Goal: Task Accomplishment & Management: Use online tool/utility

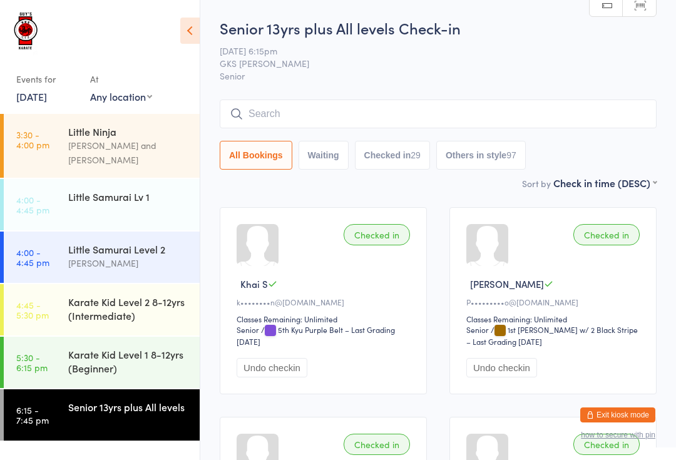
click at [377, 112] on input "search" at bounding box center [438, 113] width 437 height 29
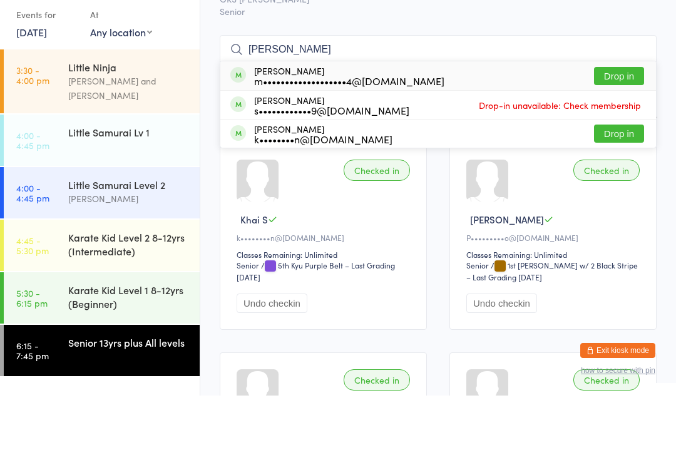
type input "[PERSON_NAME]"
click at [628, 131] on button "Drop in" at bounding box center [619, 140] width 50 height 18
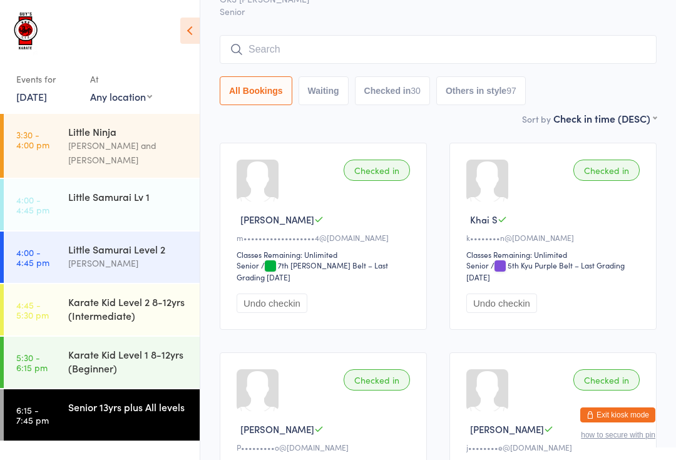
click at [504, 54] on input "search" at bounding box center [438, 49] width 437 height 29
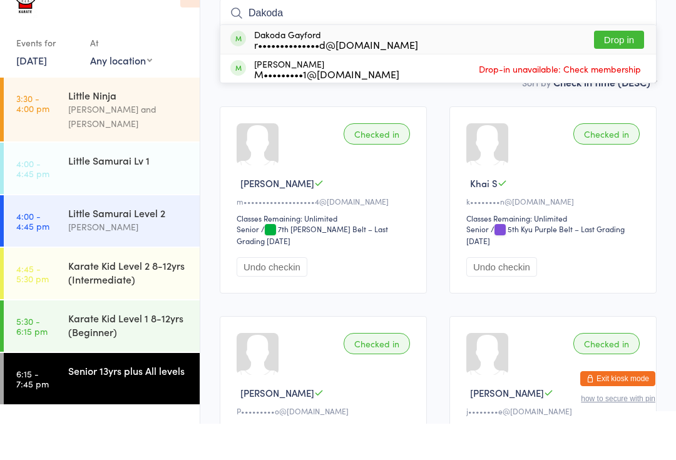
type input "Dakoda"
click at [619, 67] on button "Drop in" at bounding box center [619, 76] width 50 height 18
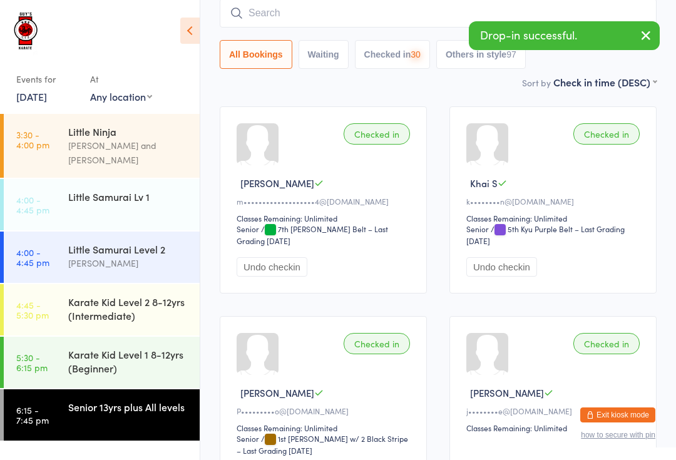
click at [422, 21] on input "search" at bounding box center [438, 13] width 437 height 29
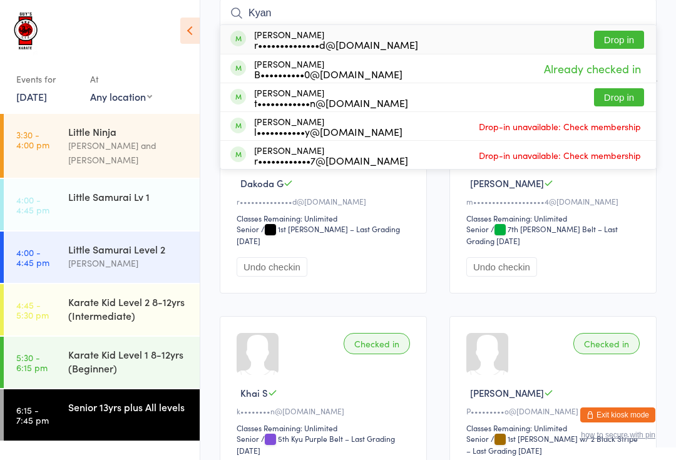
type input "Kyan"
click at [623, 41] on button "Drop in" at bounding box center [619, 40] width 50 height 18
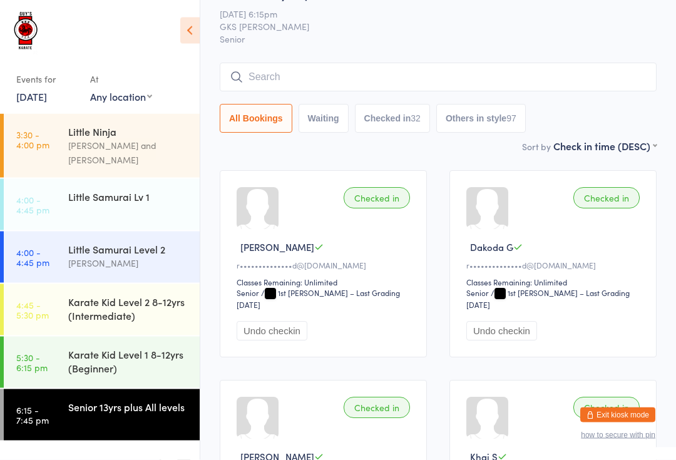
scroll to position [0, 0]
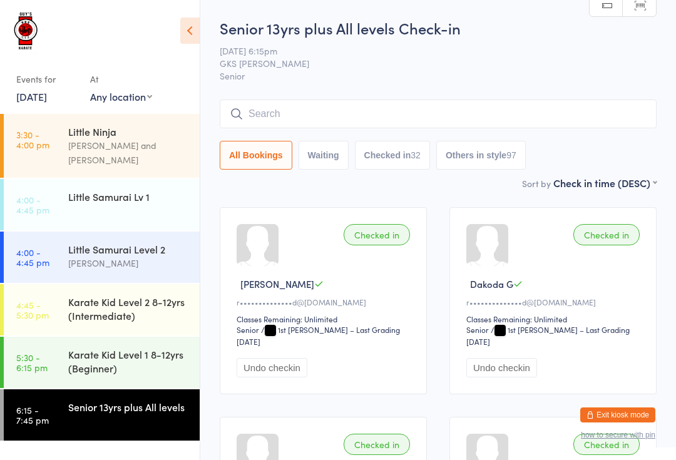
click at [310, 107] on input "search" at bounding box center [438, 113] width 437 height 29
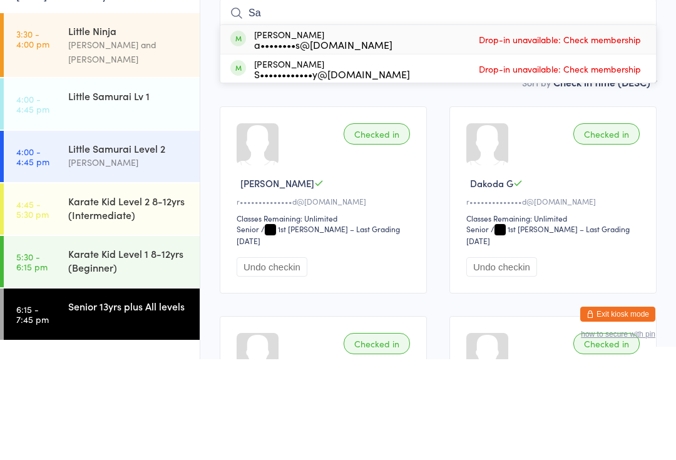
type input "S"
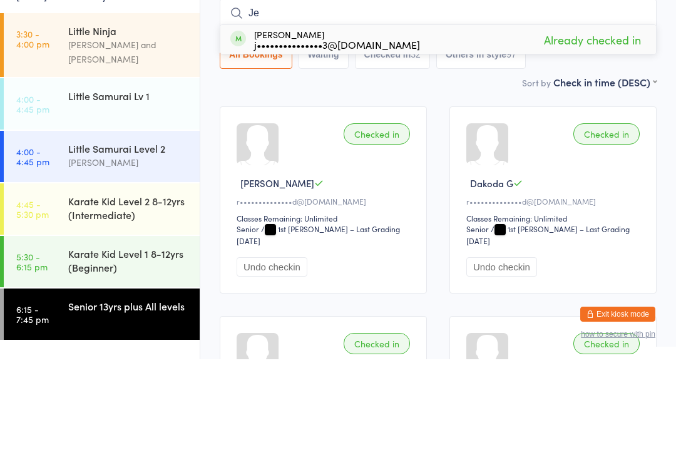
type input "J"
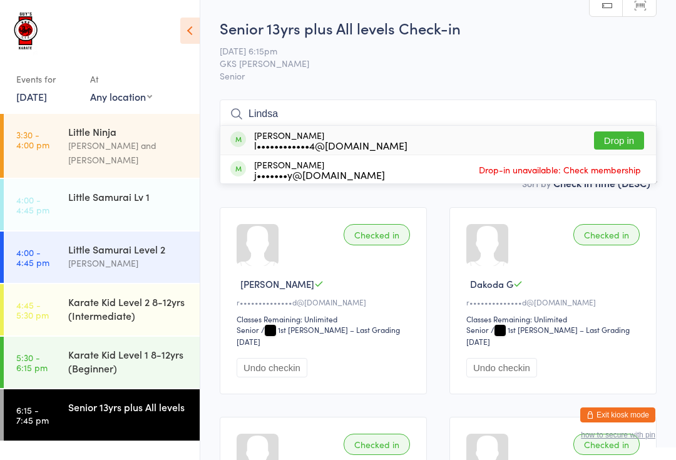
type input "Lindsa"
click at [639, 135] on button "Drop in" at bounding box center [619, 140] width 50 height 18
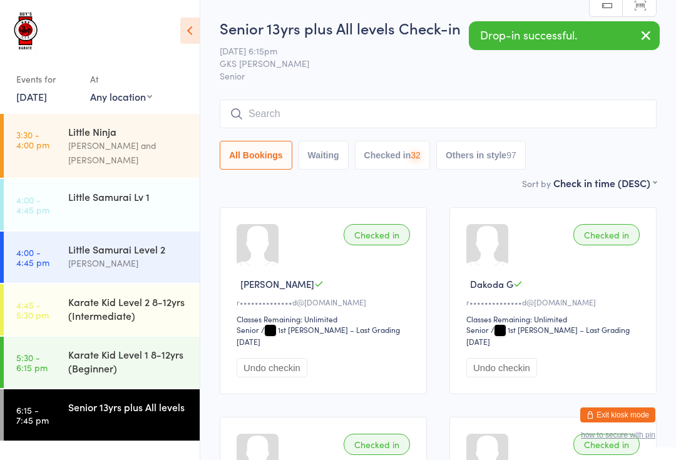
click at [406, 56] on span "[DATE] 6:15pm" at bounding box center [428, 50] width 417 height 13
